Goal: Task Accomplishment & Management: Use online tool/utility

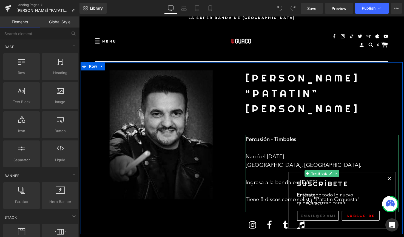
scroll to position [8, 0]
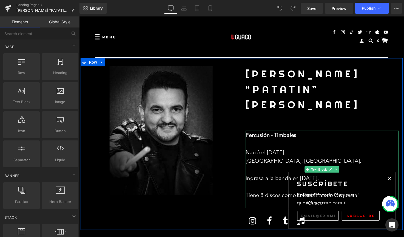
click at [322, 178] on font "Ingresa a la banda en [DATE]." at bounding box center [286, 181] width 75 height 7
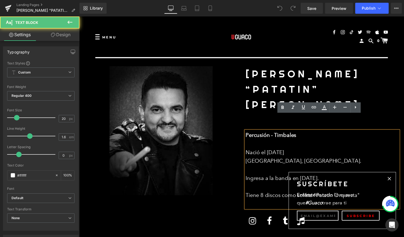
click at [324, 178] on font "Ingresa a la banda en [DATE]." at bounding box center [286, 181] width 75 height 7
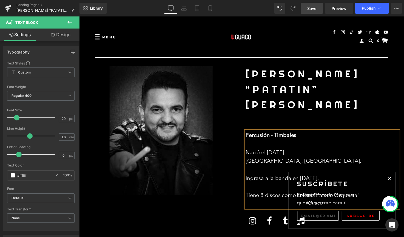
click at [315, 8] on span "Save" at bounding box center [311, 8] width 9 height 6
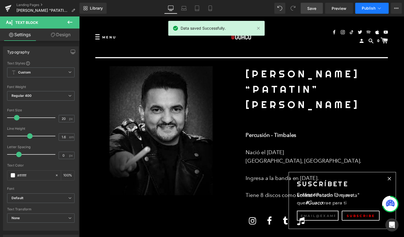
click at [375, 9] on span "Publish" at bounding box center [369, 8] width 14 height 4
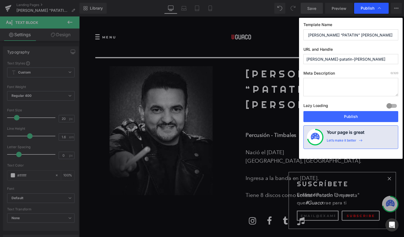
click at [365, 10] on span "Publish" at bounding box center [368, 8] width 14 height 5
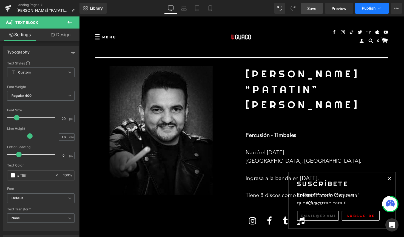
click at [367, 8] on span "Publish" at bounding box center [369, 8] width 14 height 4
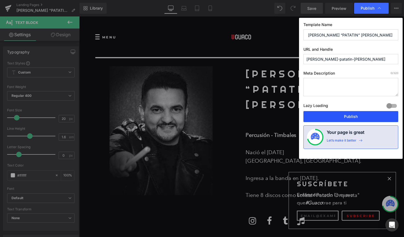
click at [360, 115] on button "Publish" at bounding box center [350, 116] width 95 height 11
